Goal: Task Accomplishment & Management: Use online tool/utility

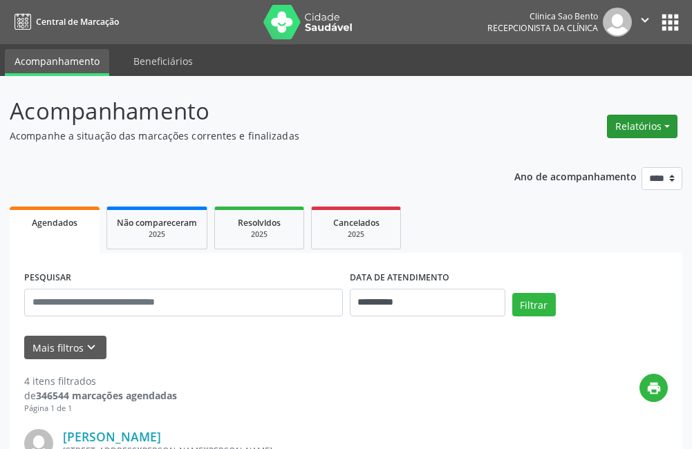
click at [647, 124] on button "Relatórios" at bounding box center [642, 127] width 71 height 24
click at [594, 156] on link "Agendamentos" at bounding box center [604, 156] width 149 height 19
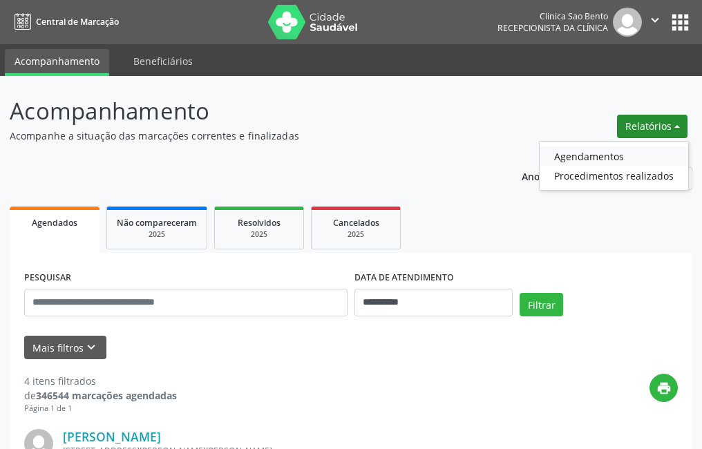
select select "*"
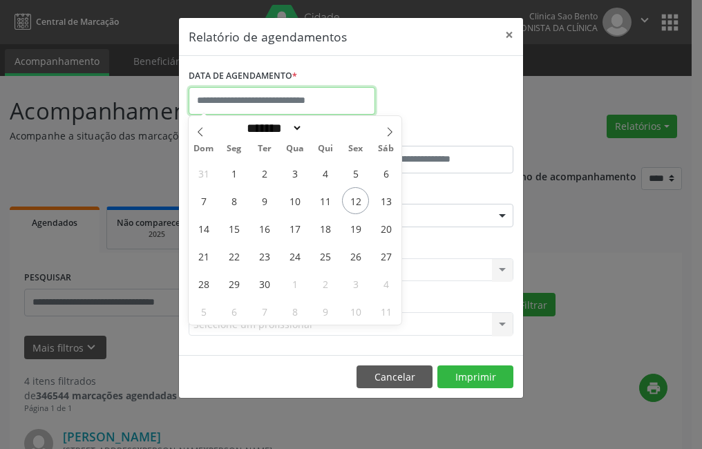
click at [268, 99] on input "text" at bounding box center [282, 101] width 187 height 28
click at [355, 232] on span "19" at bounding box center [355, 228] width 27 height 27
type input "**********"
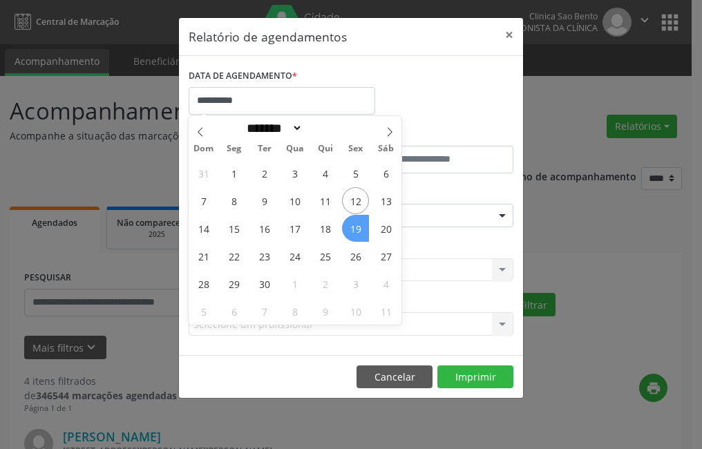
click at [355, 232] on span "19" at bounding box center [355, 228] width 27 height 27
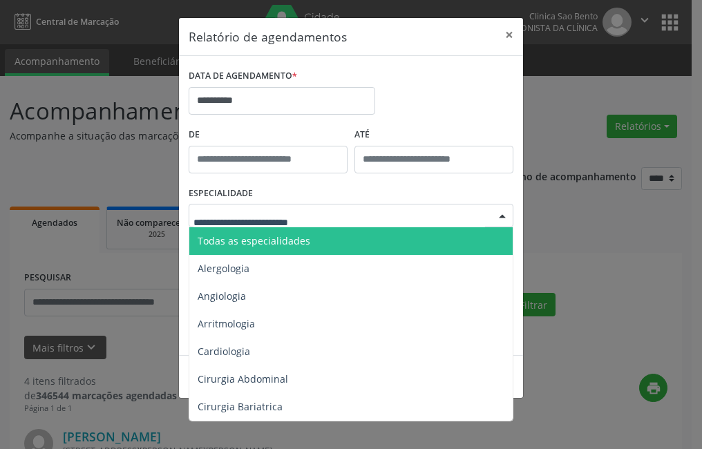
click at [266, 237] on span "Todas as especialidades" at bounding box center [254, 240] width 113 height 13
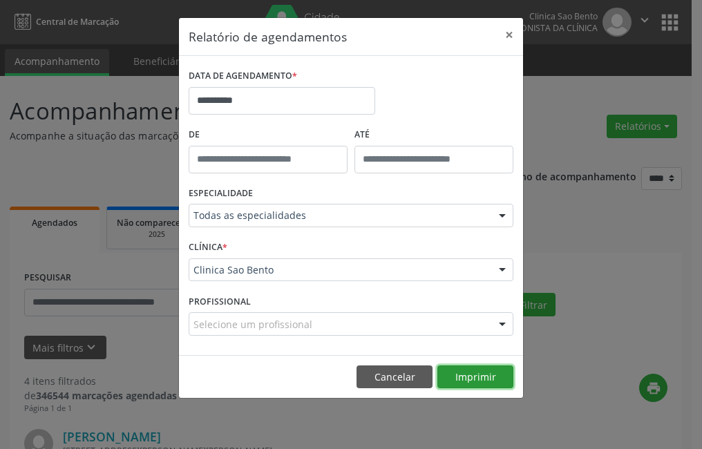
click at [465, 373] on button "Imprimir" at bounding box center [476, 378] width 76 height 24
